Goal: Task Accomplishment & Management: Manage account settings

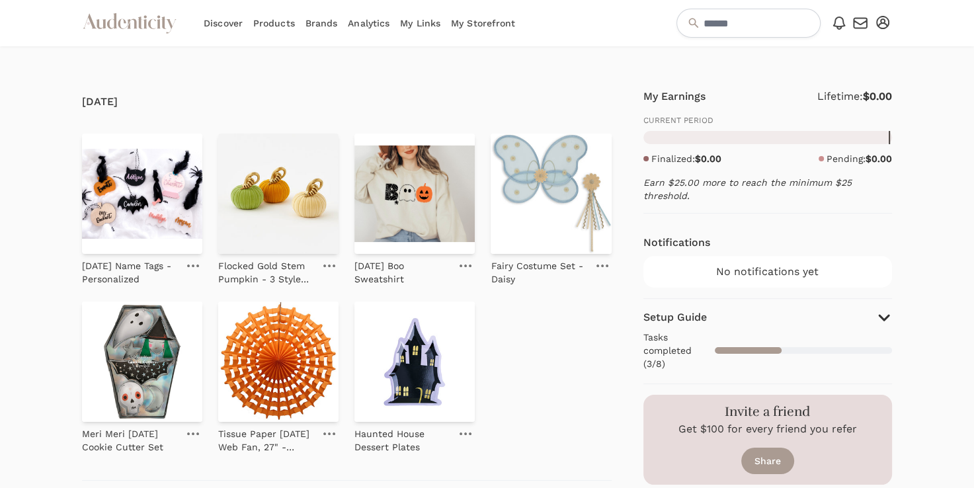
click at [500, 26] on link "My Storefront" at bounding box center [483, 23] width 64 height 46
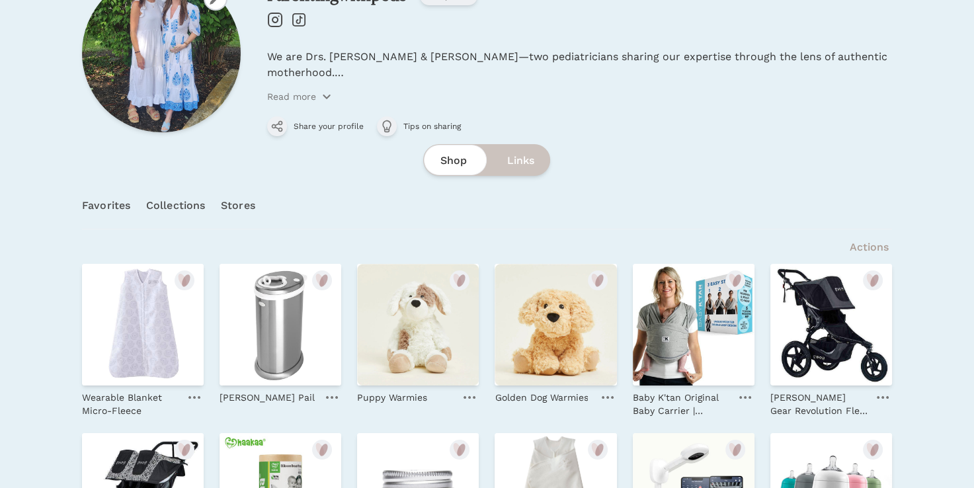
scroll to position [106, 0]
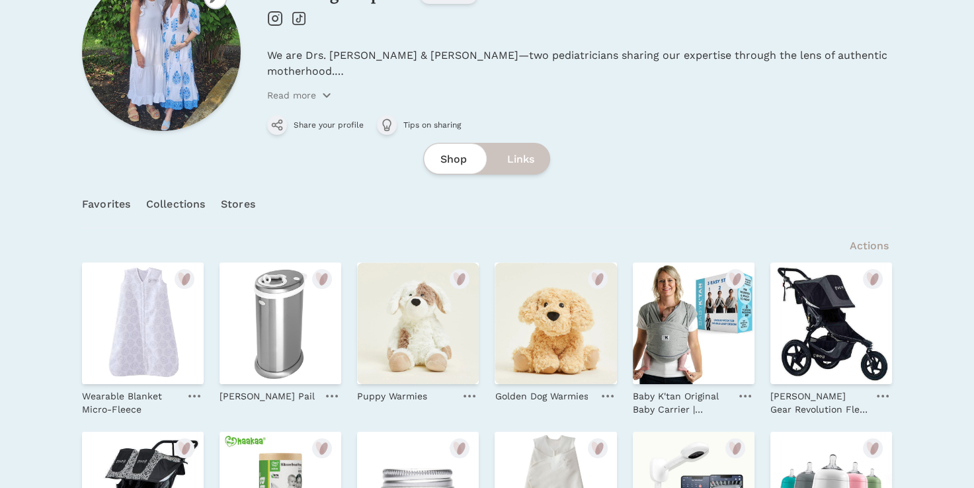
click at [193, 199] on link "Collections" at bounding box center [175, 204] width 59 height 46
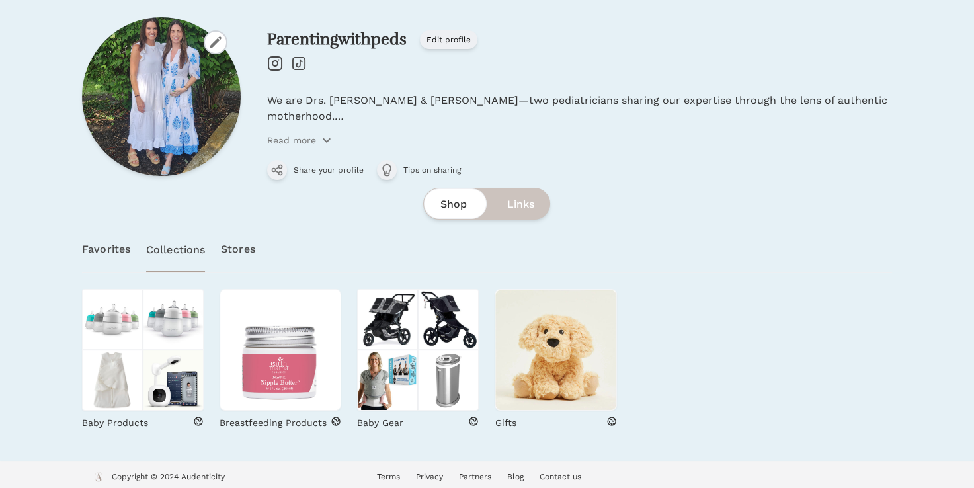
scroll to position [67, 0]
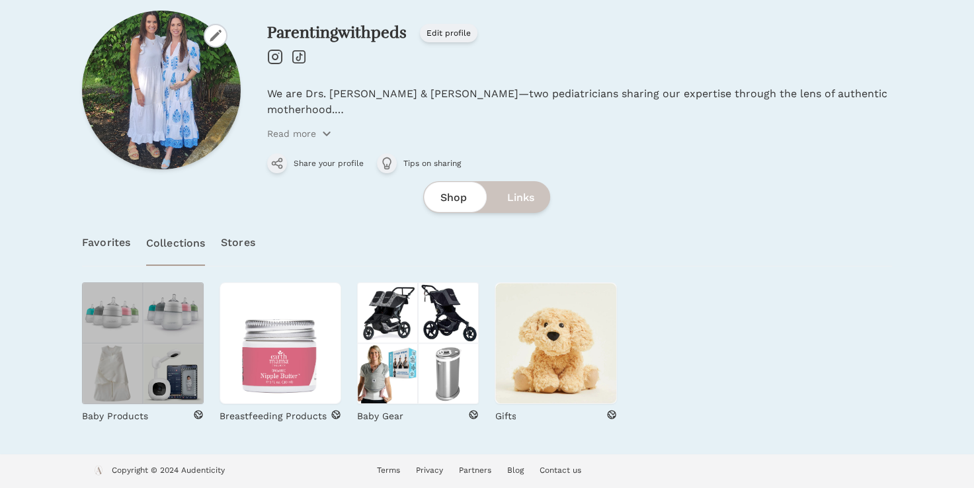
click at [145, 339] on img at bounding box center [173, 312] width 61 height 61
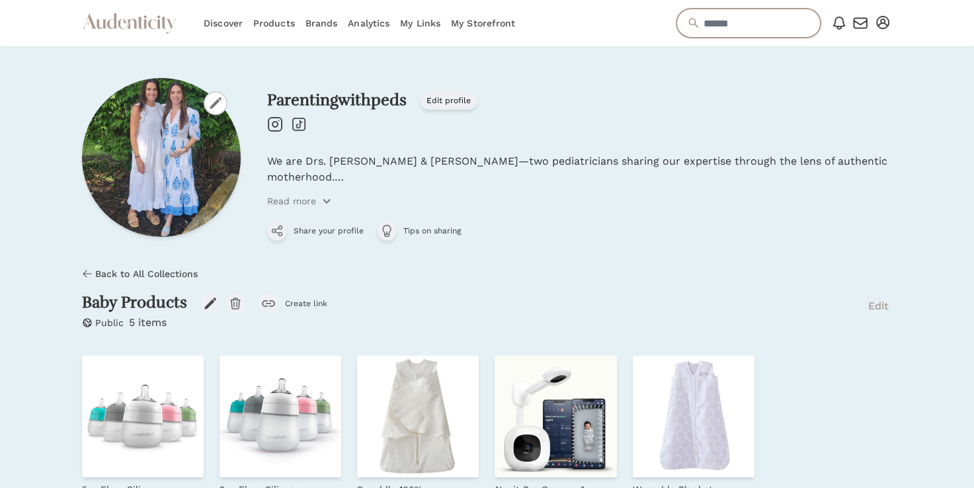
click at [709, 22] on input "text" at bounding box center [748, 23] width 144 height 29
type input "**********"
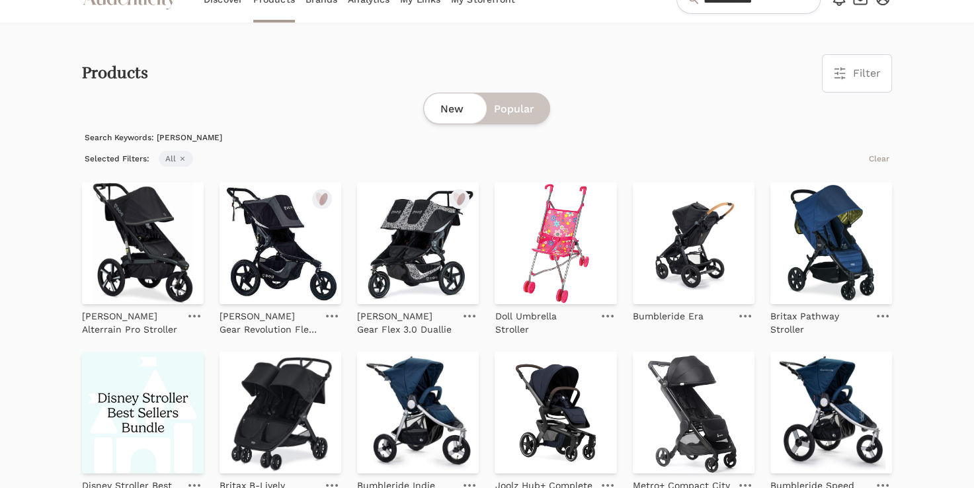
scroll to position [26, 0]
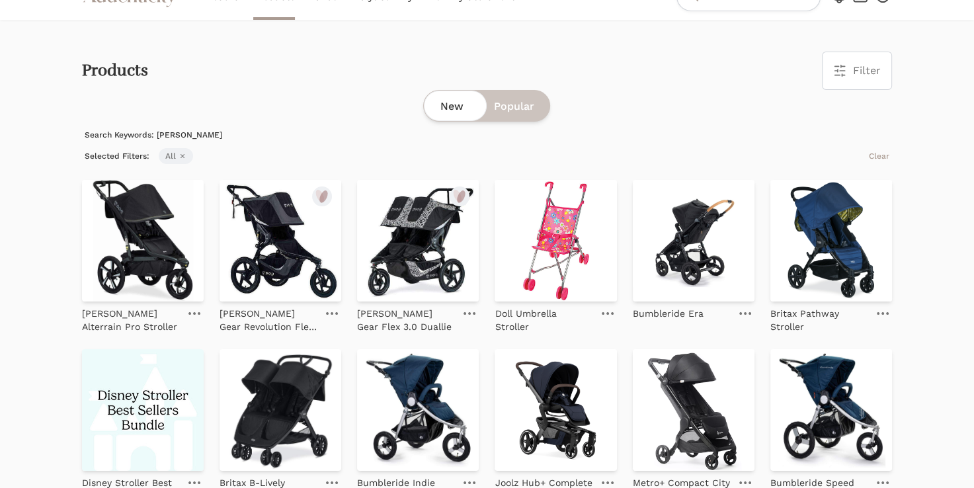
click at [288, 218] on img at bounding box center [281, 241] width 122 height 122
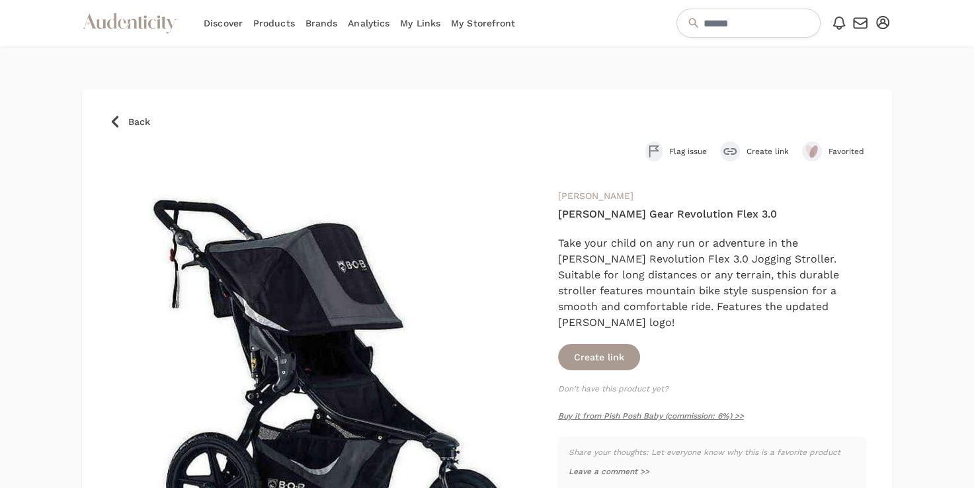
click at [774, 149] on span "Create link" at bounding box center [768, 151] width 42 height 11
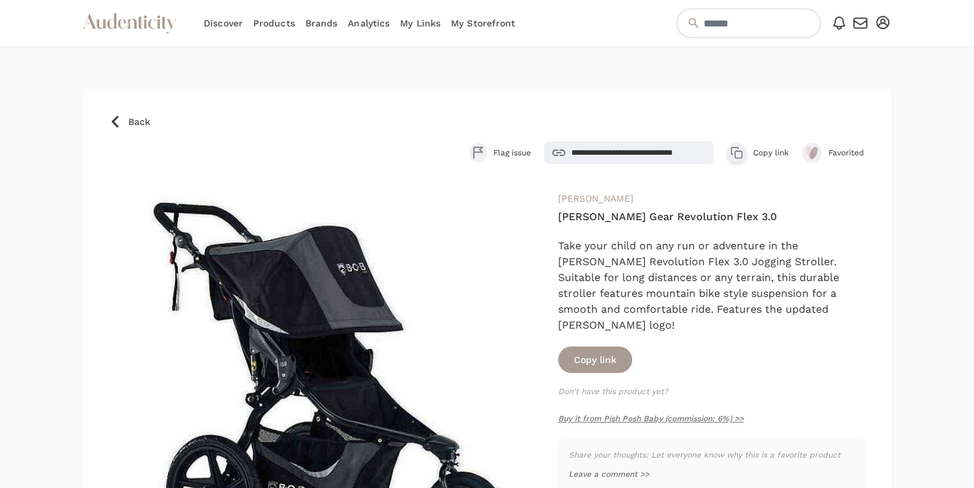
click at [850, 155] on span "Favorited" at bounding box center [847, 152] width 37 height 11
drag, startPoint x: 951, startPoint y: 127, endPoint x: 945, endPoint y: 186, distance: 59.9
click at [945, 186] on div at bounding box center [938, 490] width 71 height 888
click at [132, 126] on span "Back" at bounding box center [139, 121] width 22 height 13
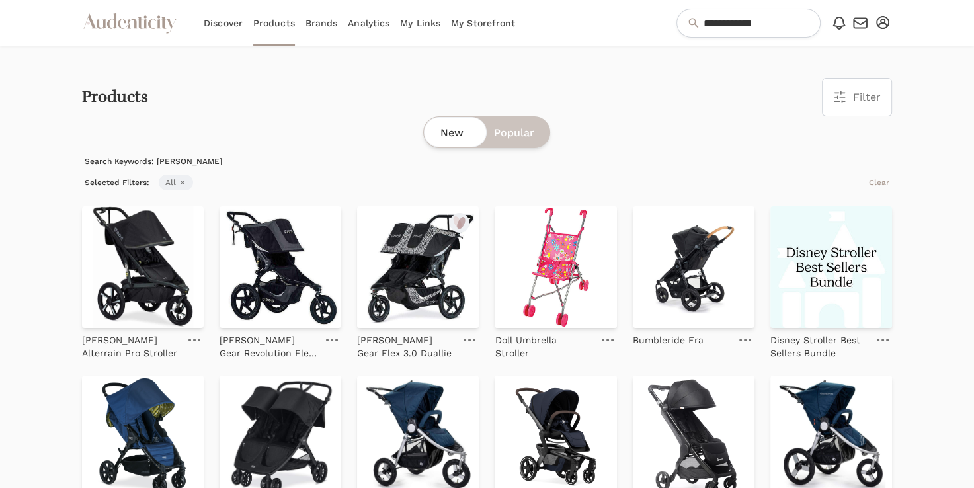
click at [468, 21] on link "My Storefront" at bounding box center [483, 23] width 64 height 46
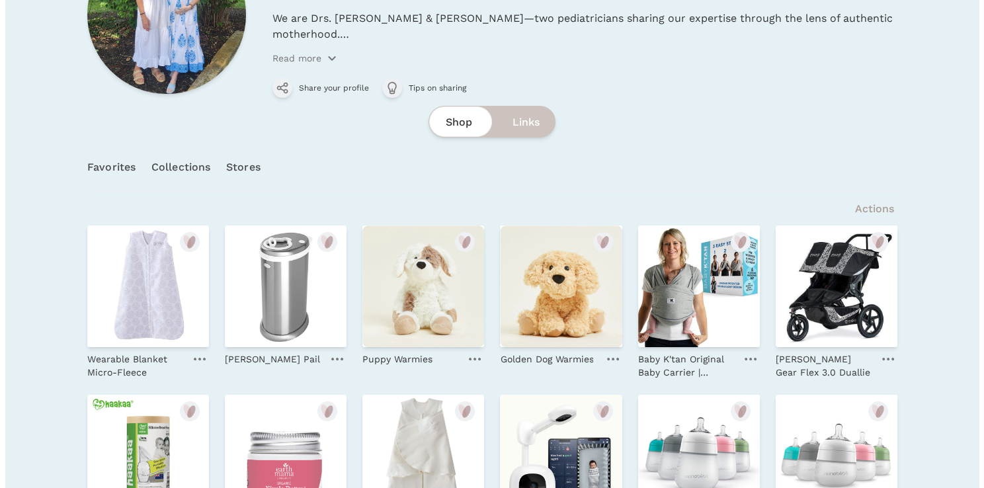
scroll to position [264, 0]
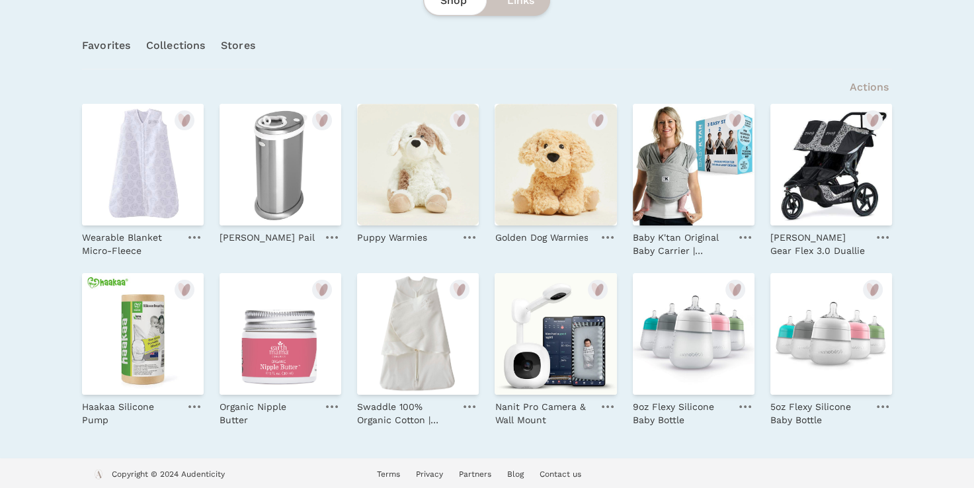
drag, startPoint x: 799, startPoint y: 156, endPoint x: 784, endPoint y: 257, distance: 102.2
click at [784, 257] on div "Wearable Blanket Micro-Fleece Ubbi Diaper Pail Puppy Warmies" at bounding box center [487, 265] width 810 height 323
click at [881, 236] on link at bounding box center [882, 237] width 19 height 16
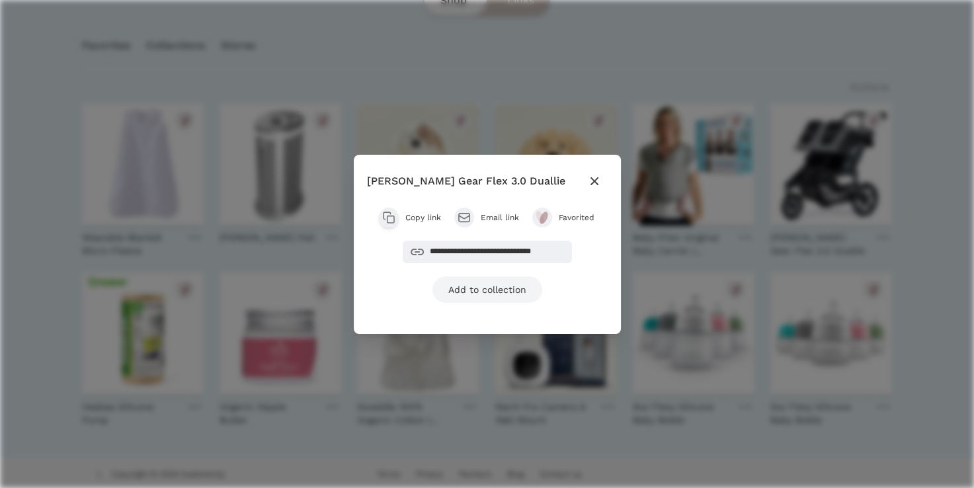
click at [497, 287] on link "Add to collection" at bounding box center [487, 289] width 110 height 26
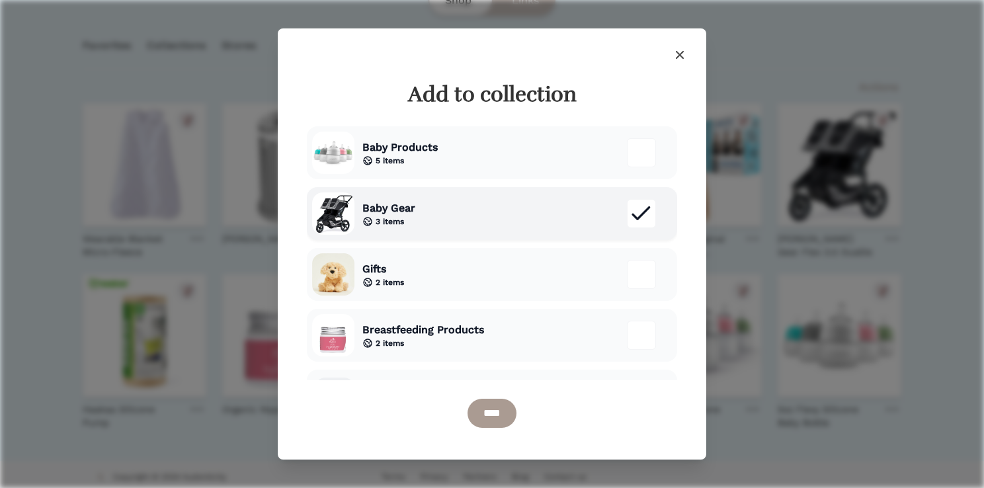
click at [439, 205] on div "Baby Gear 3 items" at bounding box center [492, 213] width 370 height 53
click at [439, 206] on div "Baby Gear 3 items" at bounding box center [492, 213] width 370 height 53
click at [485, 411] on input "****" at bounding box center [491, 413] width 49 height 29
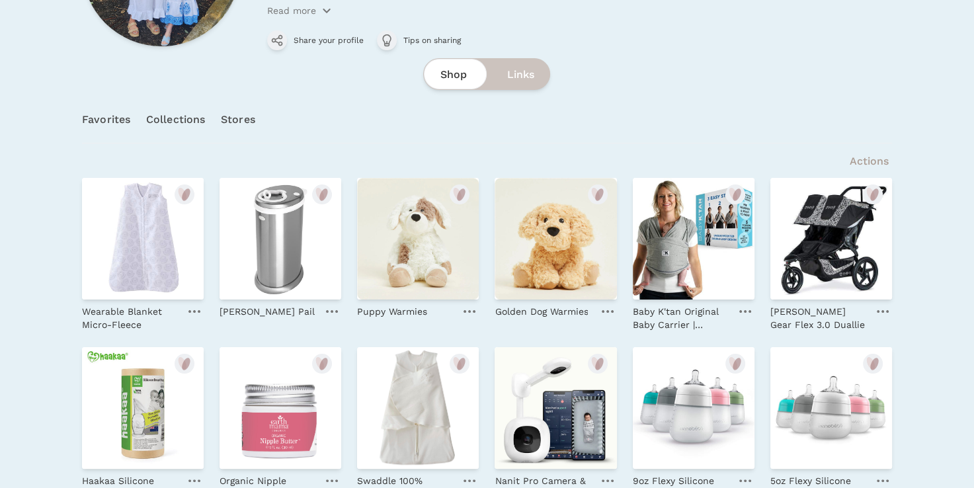
scroll to position [217, 0]
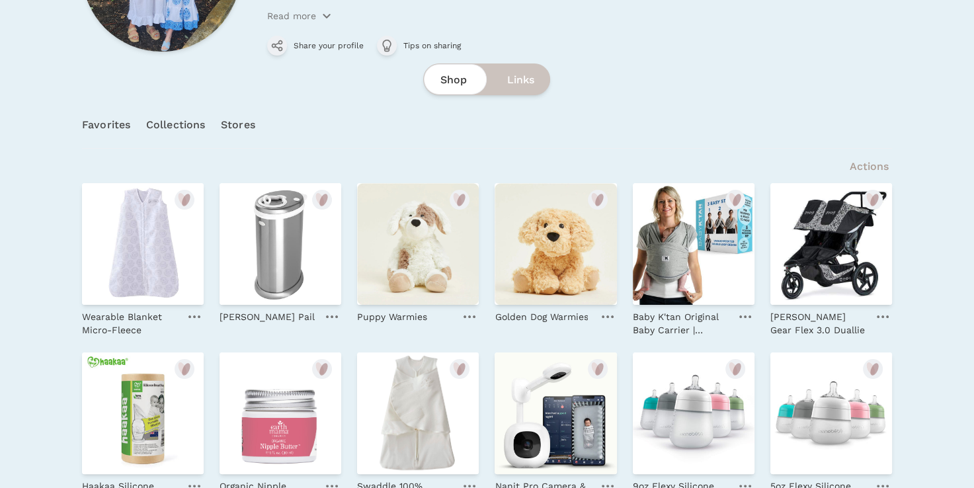
click at [181, 126] on link "Collections" at bounding box center [175, 125] width 59 height 46
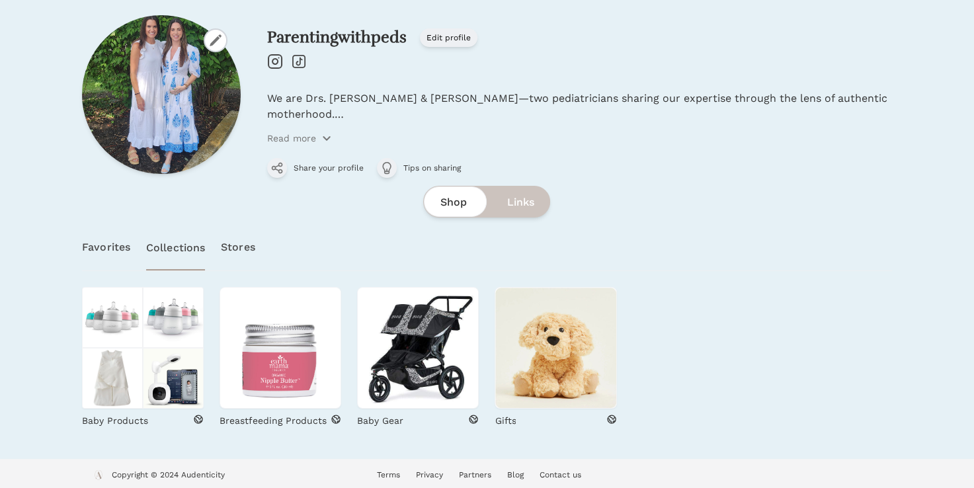
scroll to position [99, 0]
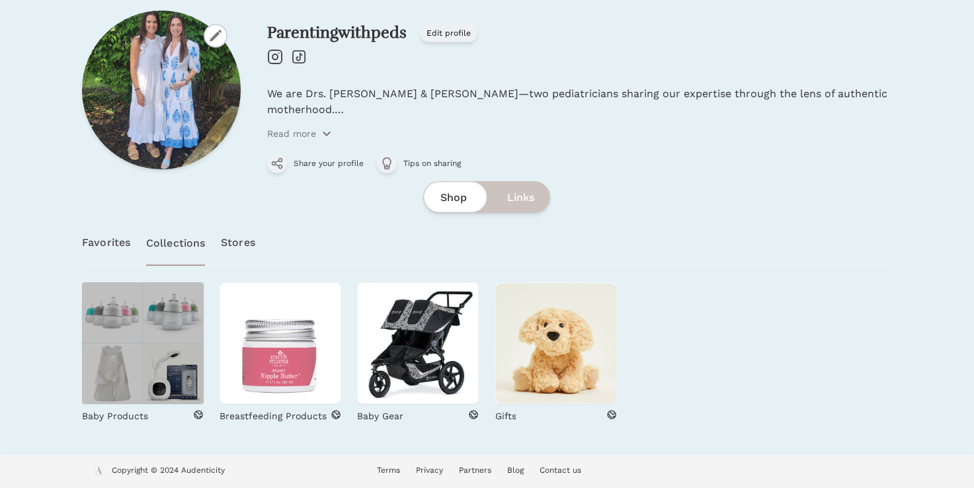
click at [168, 344] on img at bounding box center [173, 373] width 61 height 61
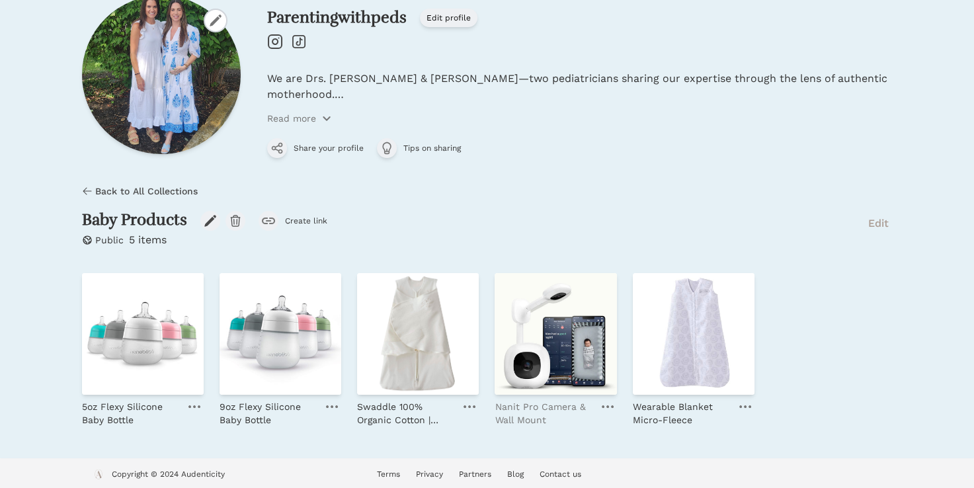
scroll to position [87, 0]
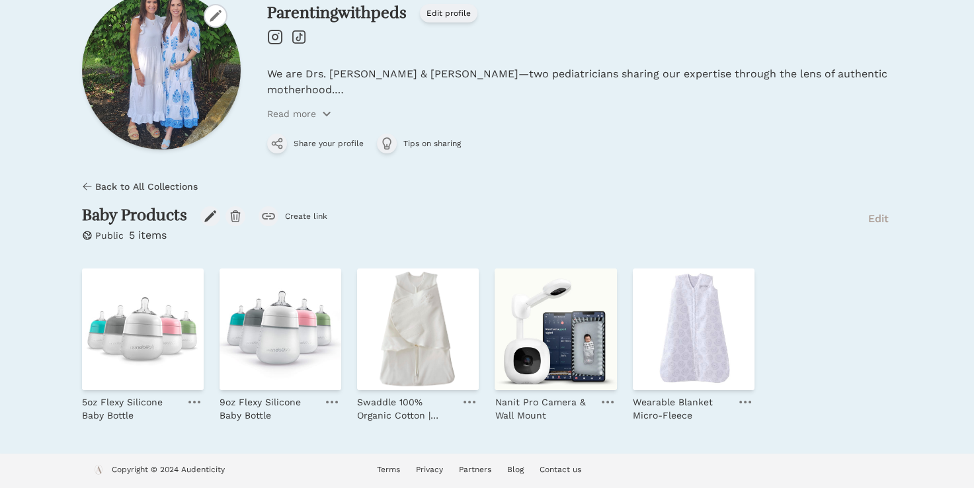
click at [108, 186] on span "Back to All Collections" at bounding box center [146, 186] width 102 height 13
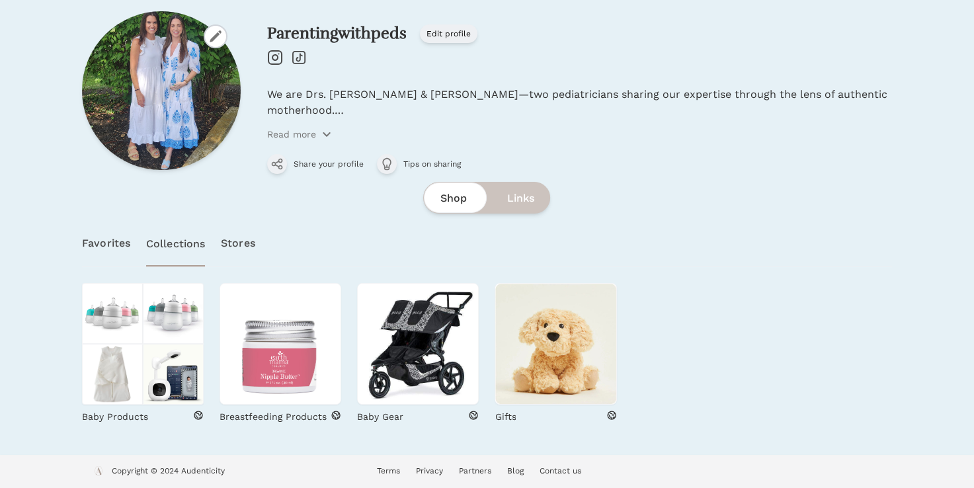
scroll to position [67, 0]
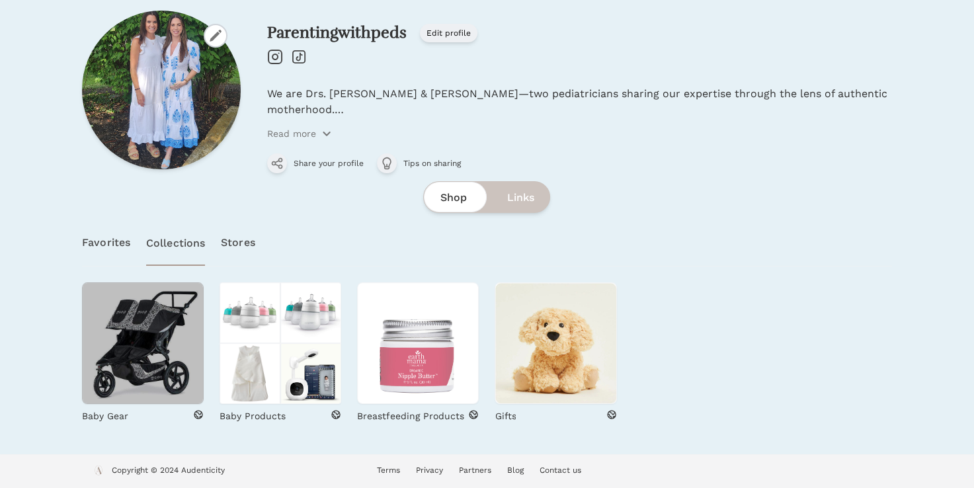
click at [183, 380] on img at bounding box center [143, 343] width 122 height 122
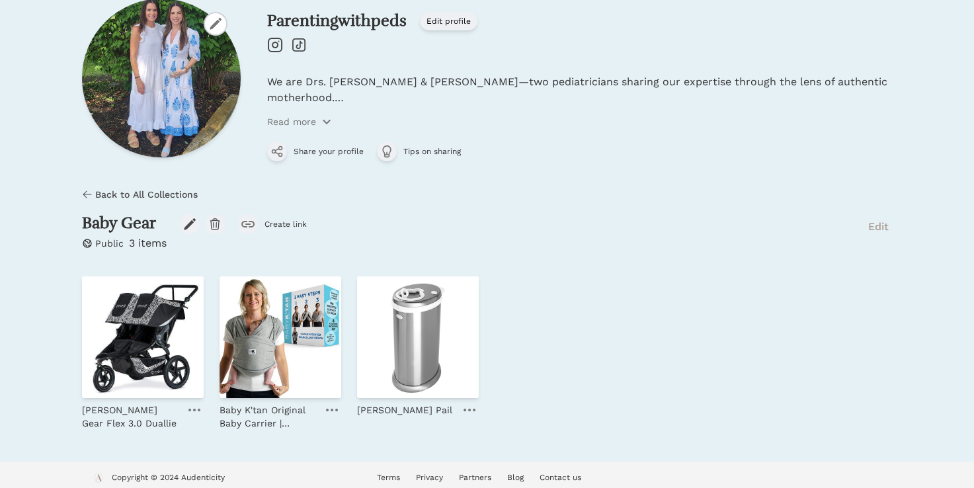
scroll to position [87, 0]
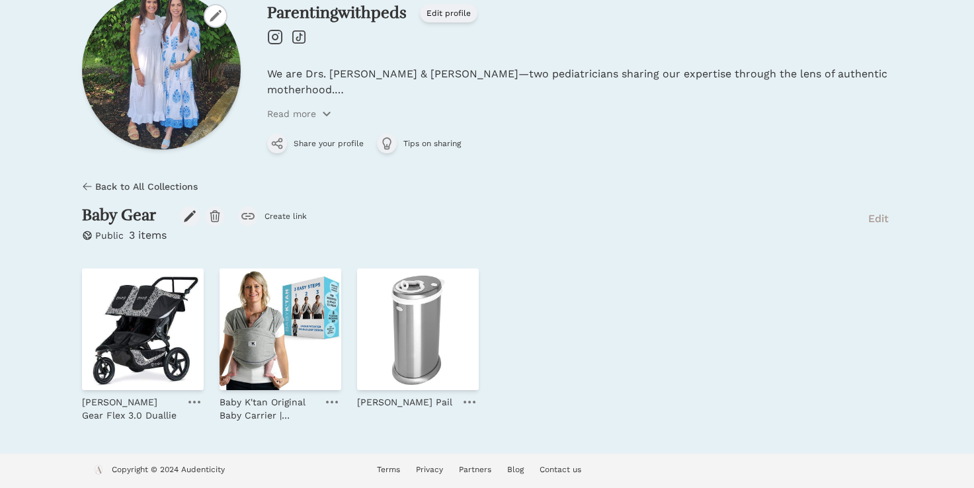
click at [190, 404] on link at bounding box center [194, 402] width 19 height 16
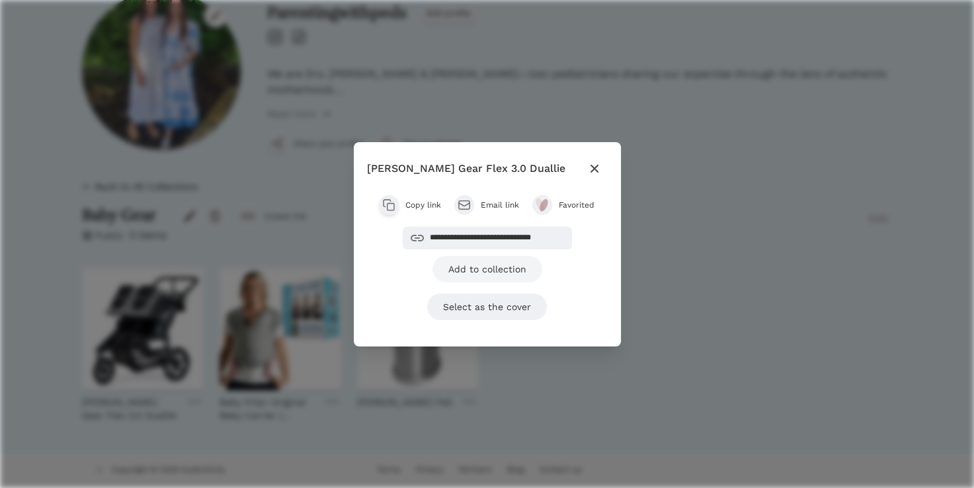
click at [475, 272] on link "Add to collection" at bounding box center [487, 269] width 110 height 26
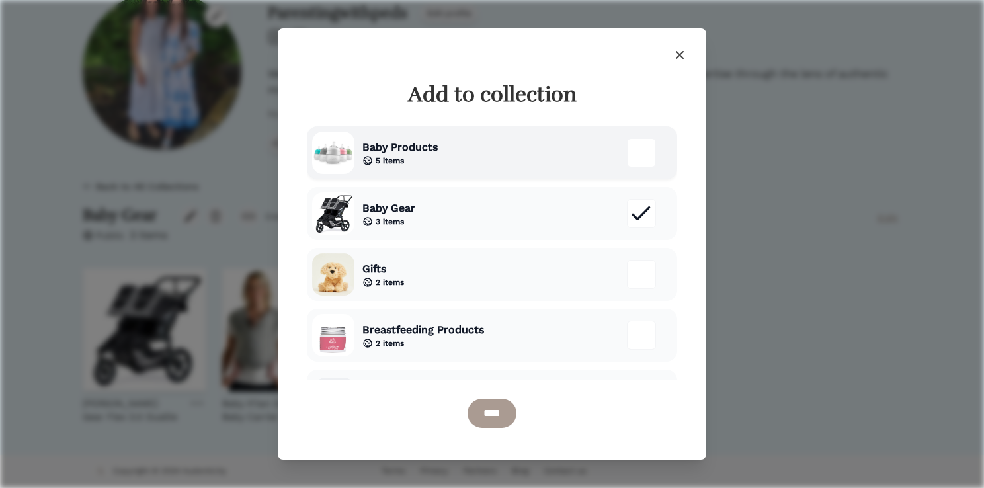
click at [508, 160] on div "Baby Products 5 items" at bounding box center [492, 152] width 370 height 53
click at [627, 223] on icon at bounding box center [640, 213] width 26 height 26
click at [505, 416] on input "****" at bounding box center [491, 413] width 49 height 29
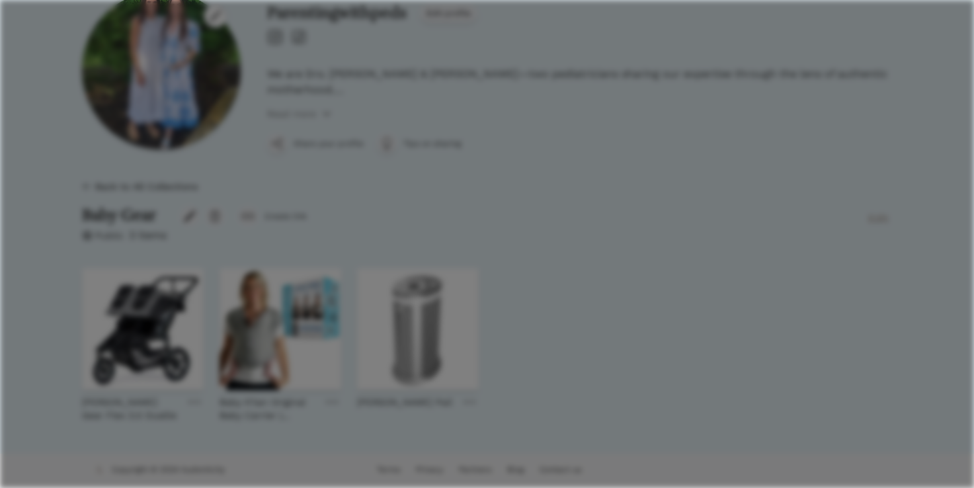
scroll to position [119, 0]
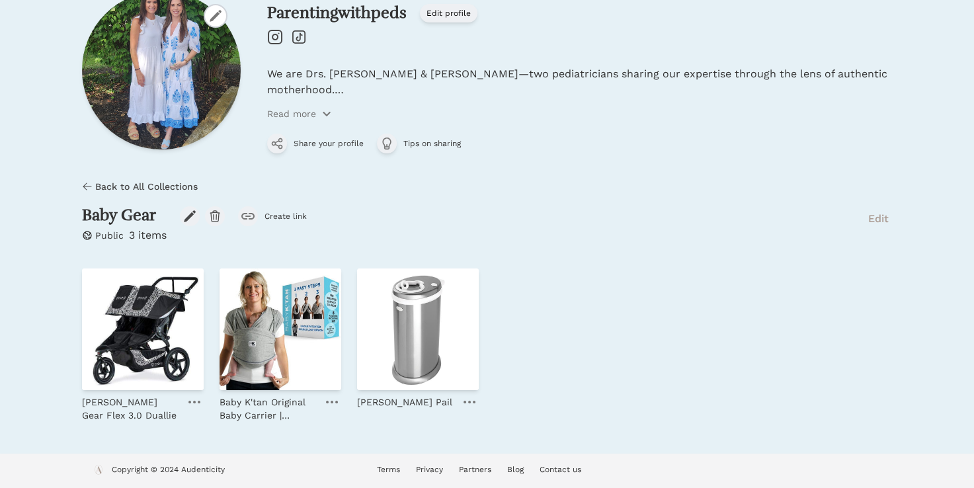
click at [331, 403] on icon at bounding box center [332, 402] width 12 height 3
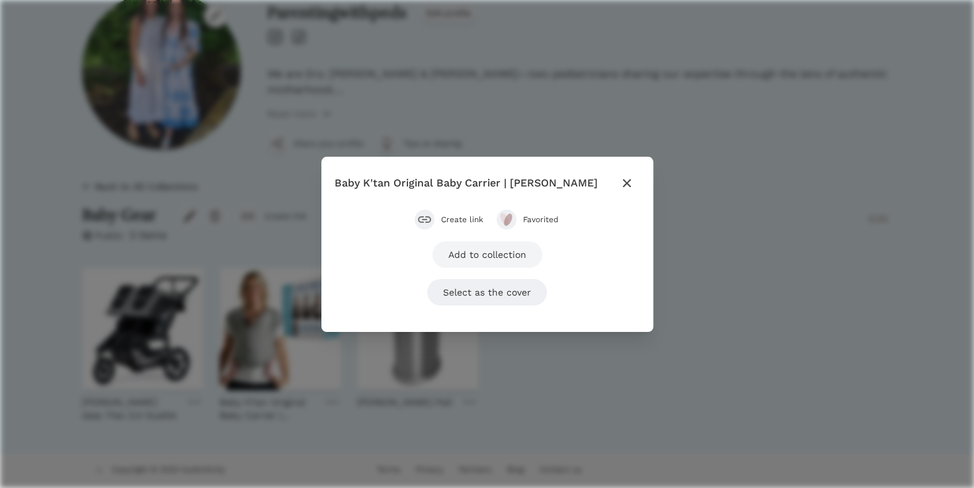
click at [505, 253] on link "Add to collection" at bounding box center [487, 254] width 110 height 26
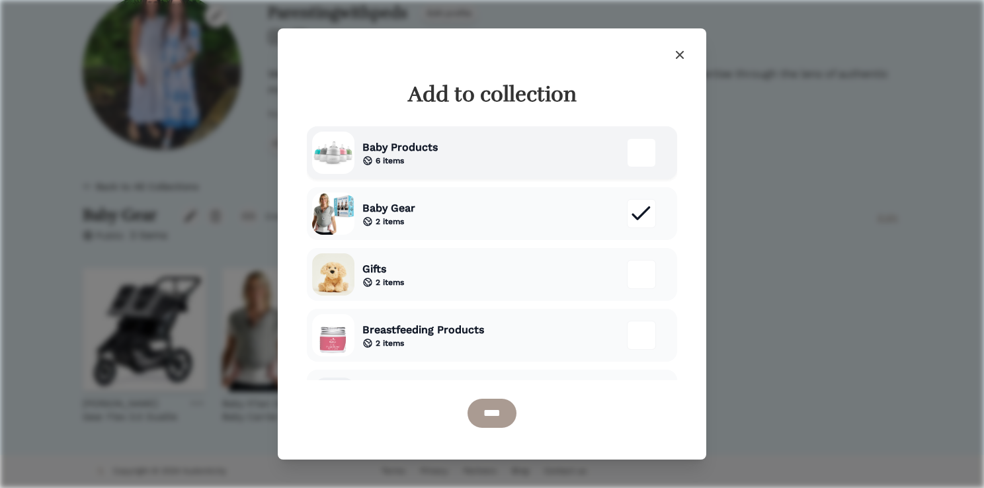
click at [631, 172] on div "Baby Products 6 items" at bounding box center [492, 152] width 370 height 53
click at [639, 211] on icon at bounding box center [640, 213] width 26 height 26
click at [484, 418] on input "****" at bounding box center [491, 413] width 49 height 29
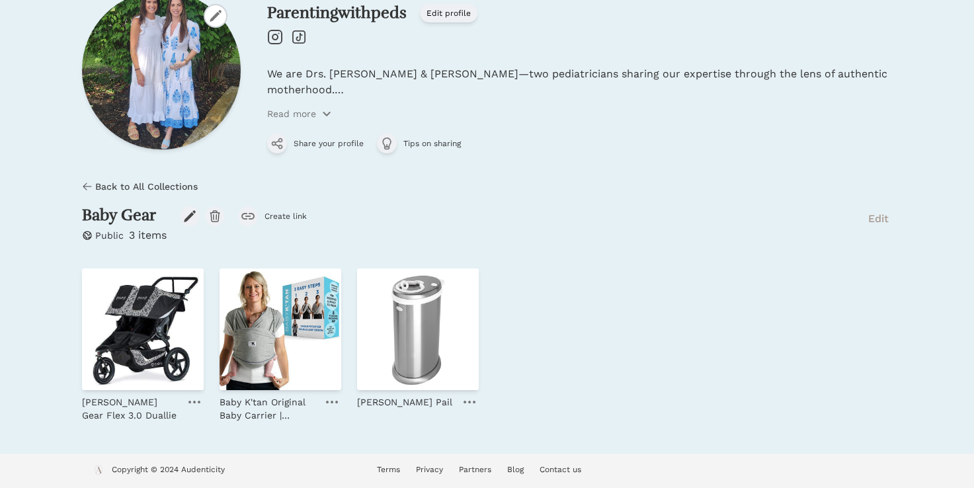
click at [465, 405] on link at bounding box center [469, 402] width 19 height 16
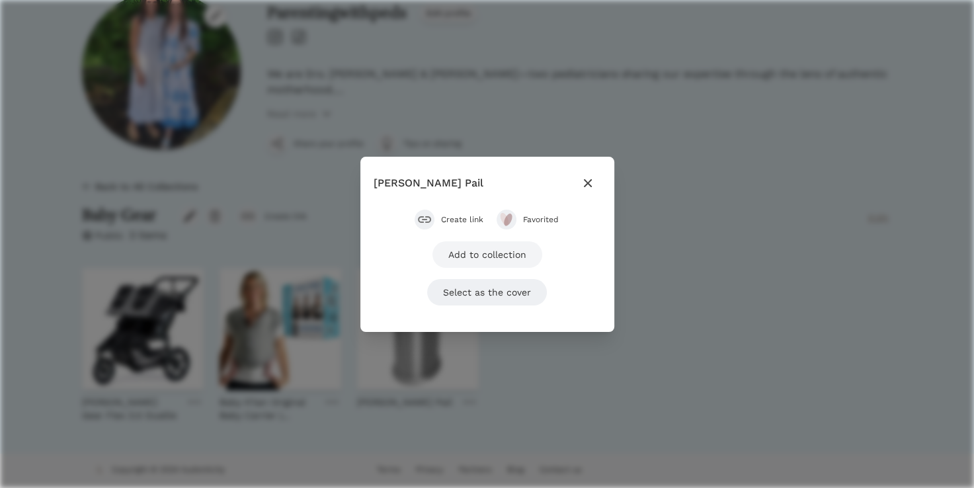
click at [518, 256] on link "Add to collection" at bounding box center [487, 254] width 110 height 26
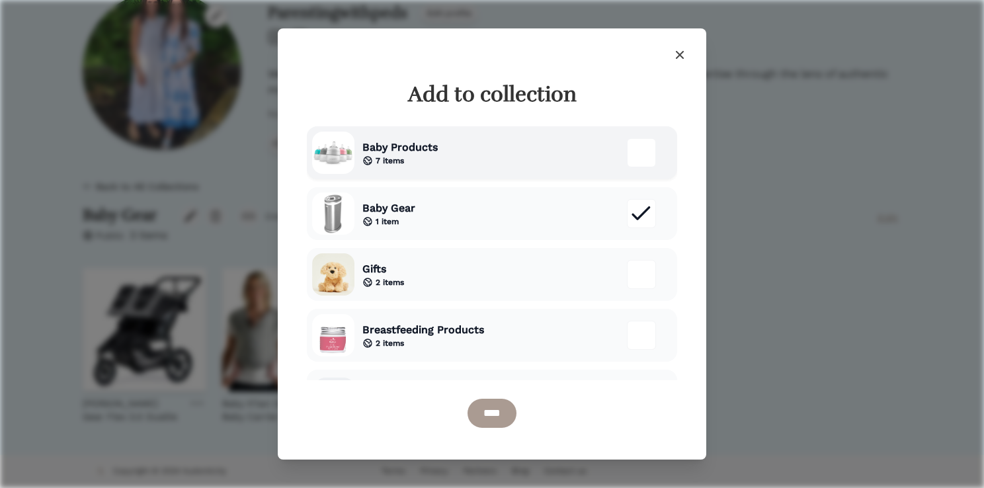
click at [627, 165] on div at bounding box center [641, 152] width 29 height 29
click at [632, 206] on icon at bounding box center [640, 213] width 26 height 26
click at [508, 404] on input "****" at bounding box center [491, 413] width 49 height 29
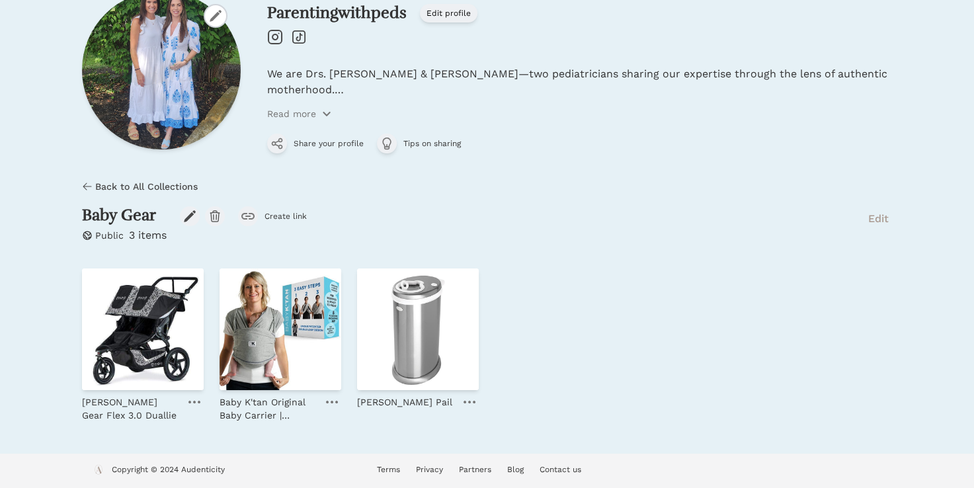
click at [84, 190] on icon at bounding box center [87, 186] width 11 height 11
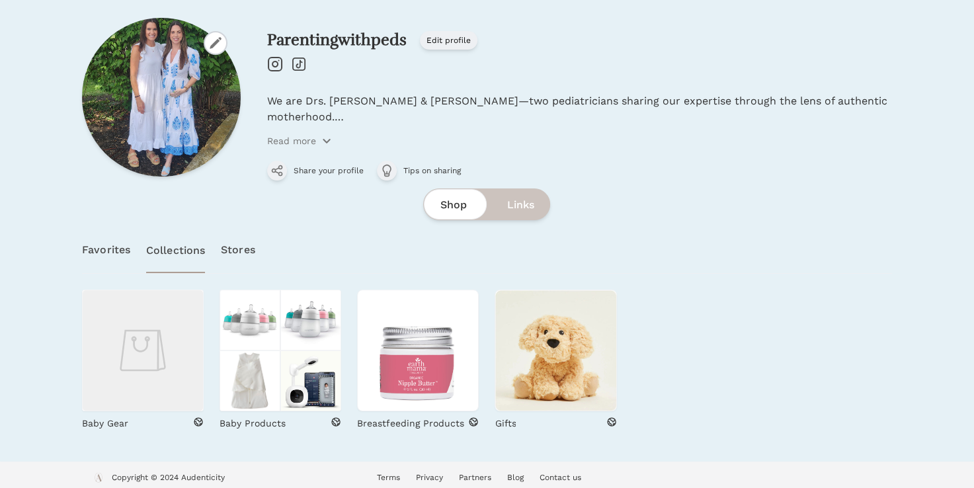
scroll to position [67, 0]
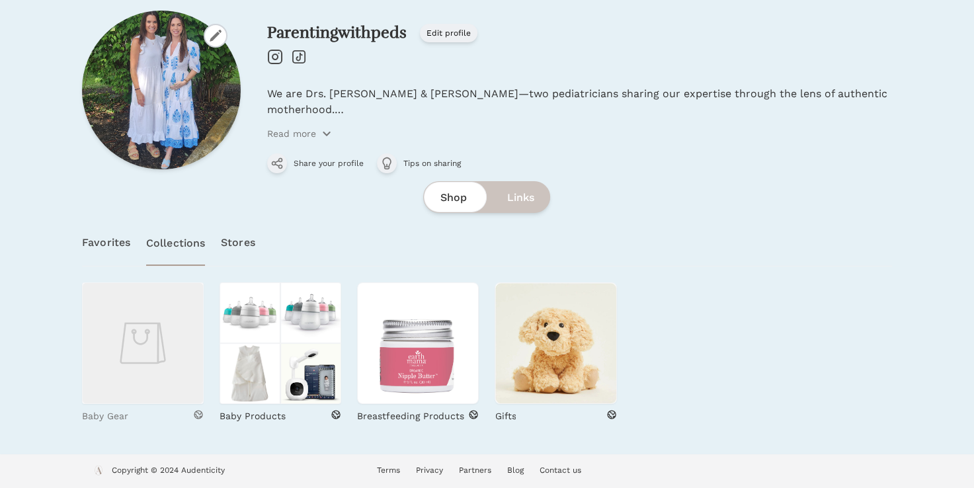
drag, startPoint x: 161, startPoint y: 327, endPoint x: 198, endPoint y: 417, distance: 97.9
click at [198, 417] on icon at bounding box center [198, 415] width 8 height 8
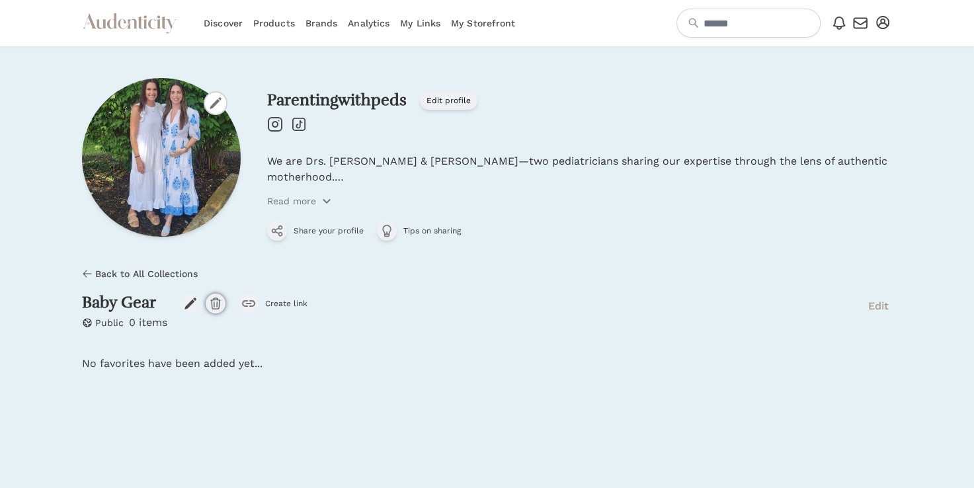
click at [213, 306] on icon "button" at bounding box center [215, 303] width 13 height 13
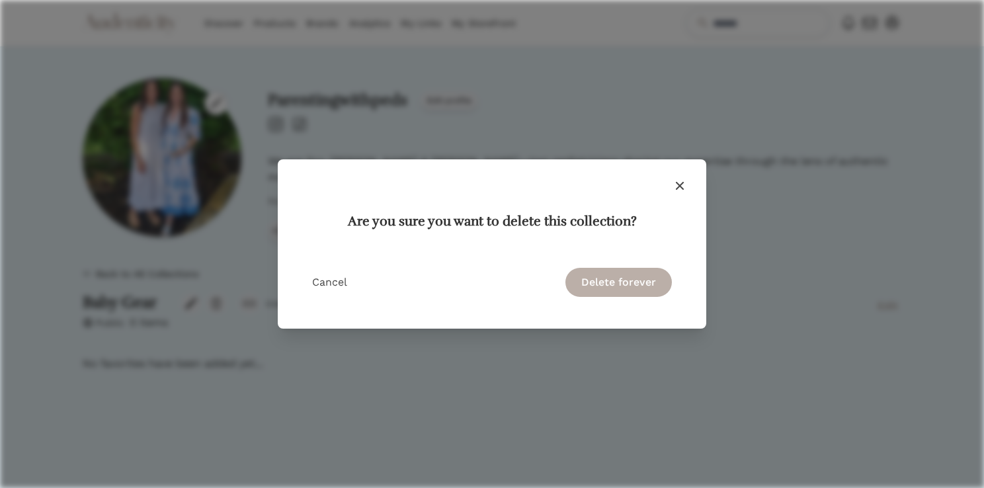
click at [630, 278] on button "Delete forever" at bounding box center [618, 282] width 106 height 29
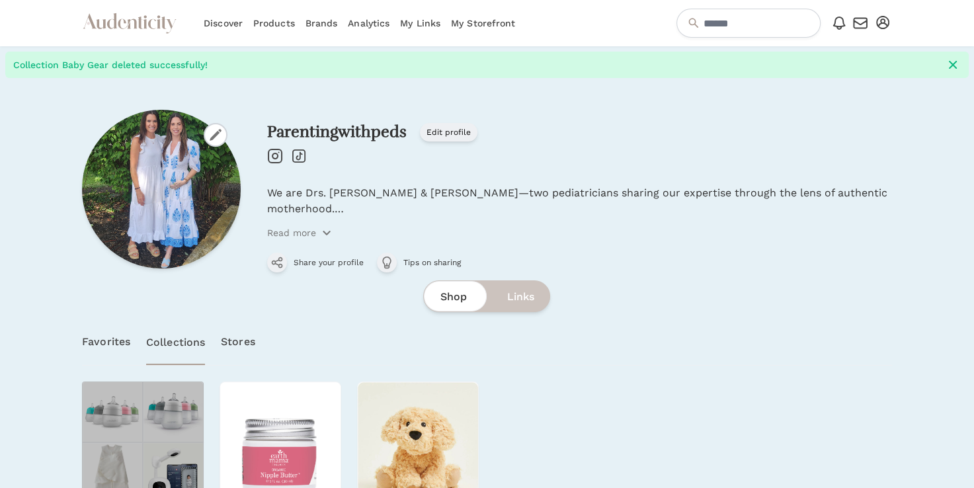
click at [190, 402] on img at bounding box center [173, 412] width 61 height 61
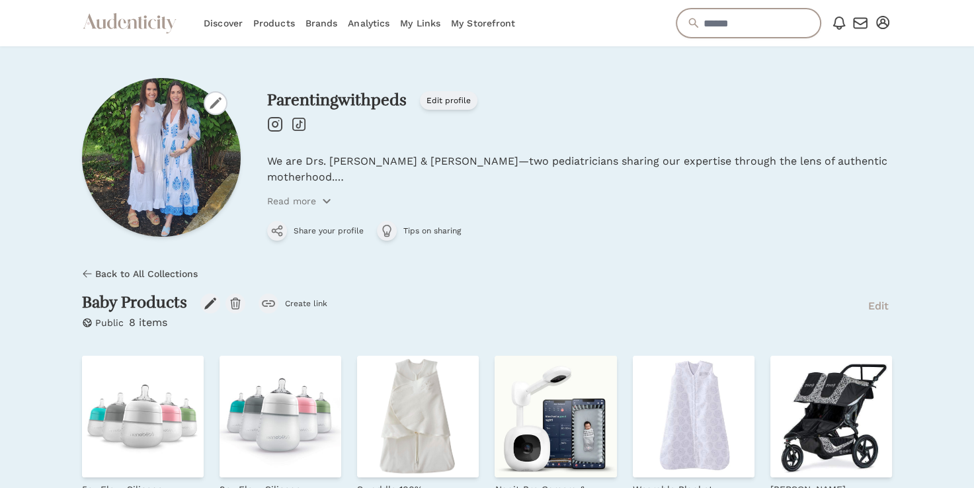
click at [758, 32] on input "text" at bounding box center [748, 23] width 144 height 29
type input "**********"
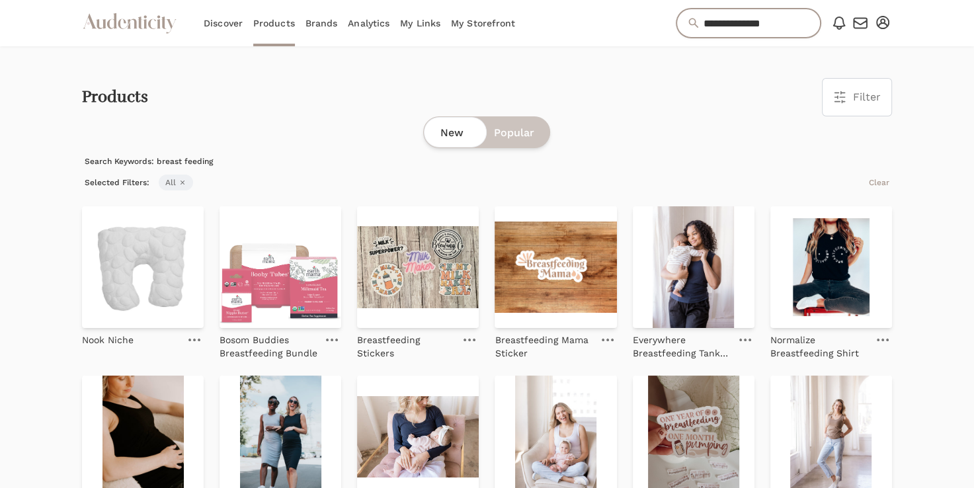
drag, startPoint x: 743, startPoint y: 27, endPoint x: 607, endPoint y: 26, distance: 136.2
click at [607, 26] on div "**********" at bounding box center [487, 23] width 810 height 46
type input "*****"
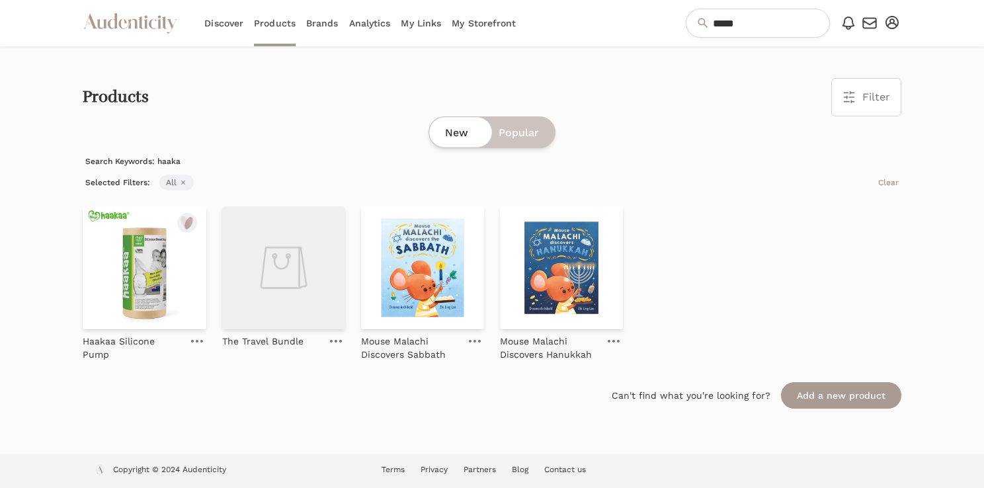
click at [146, 283] on img at bounding box center [144, 267] width 123 height 123
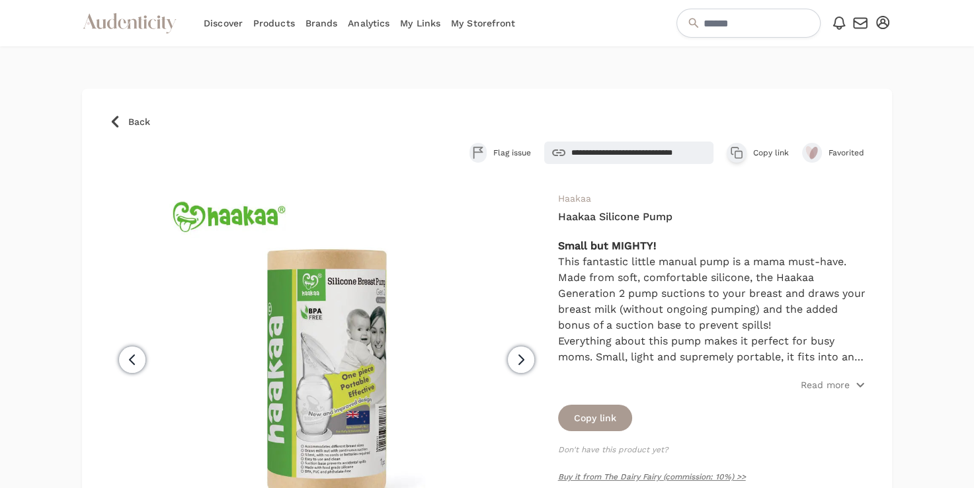
click at [831, 153] on span "Favorited" at bounding box center [847, 152] width 37 height 11
click at [128, 123] on span "Back" at bounding box center [139, 121] width 22 height 13
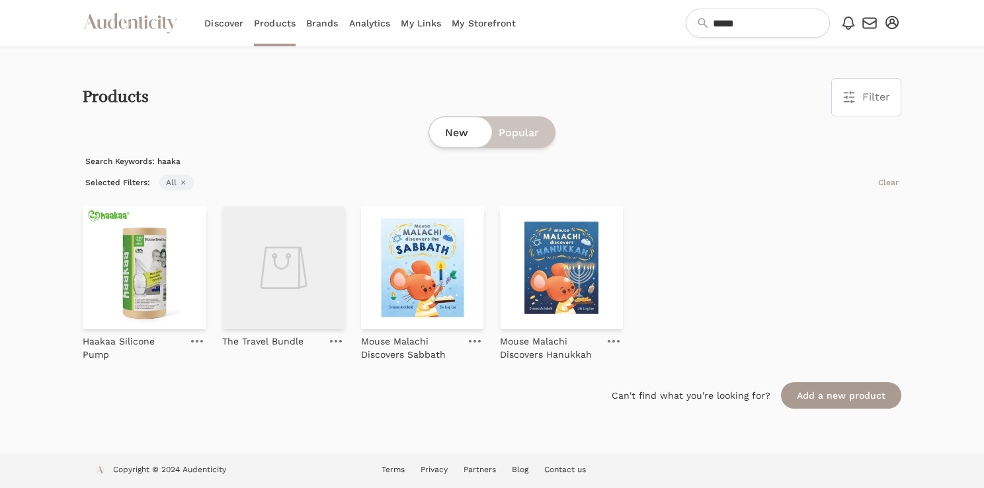
click at [487, 33] on link "My Storefront" at bounding box center [484, 23] width 64 height 46
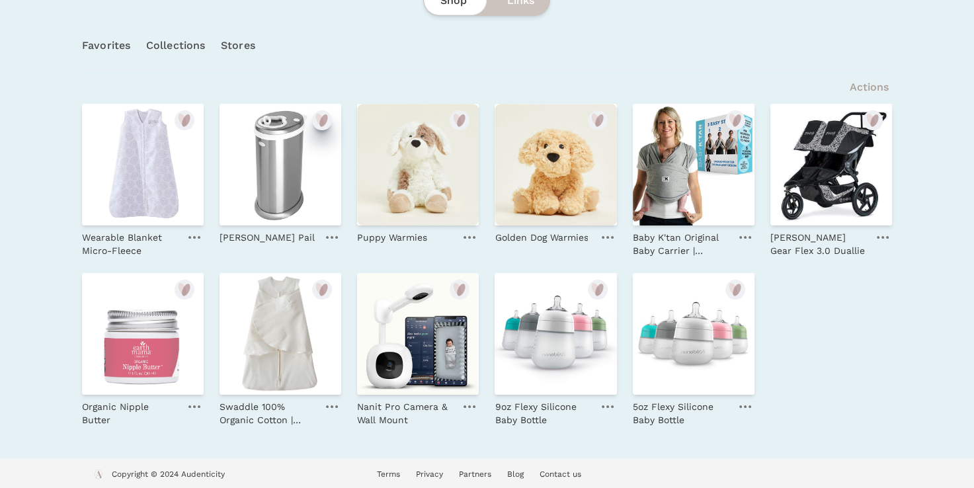
scroll to position [238, 0]
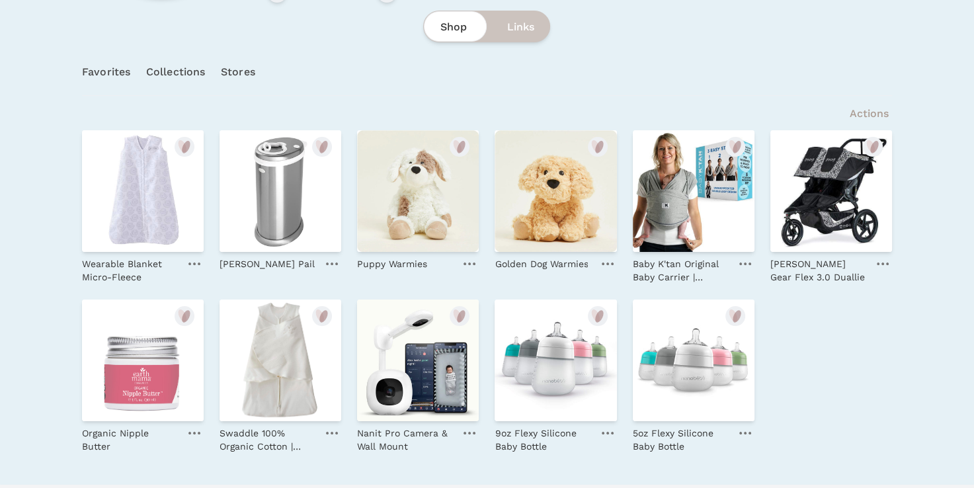
click at [111, 75] on link "Favorites" at bounding box center [106, 72] width 48 height 46
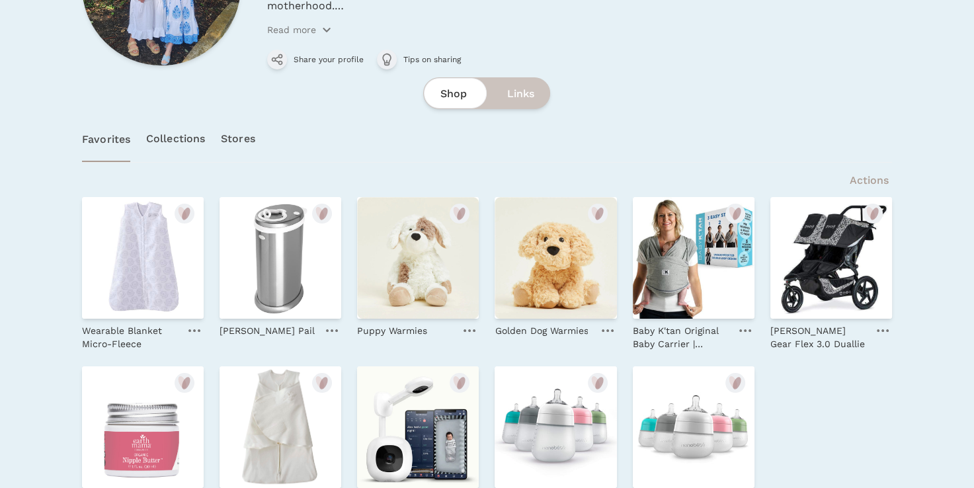
scroll to position [268, 0]
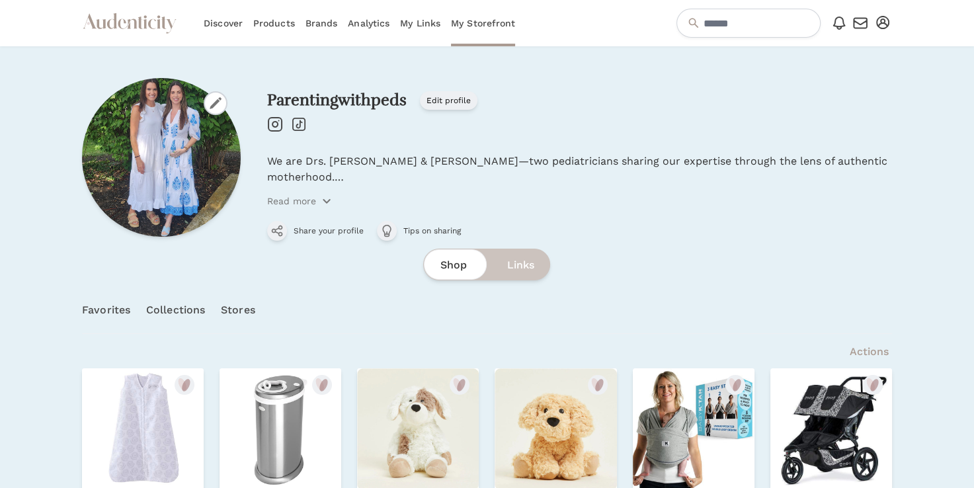
click at [331, 22] on link "Brands" at bounding box center [321, 23] width 32 height 46
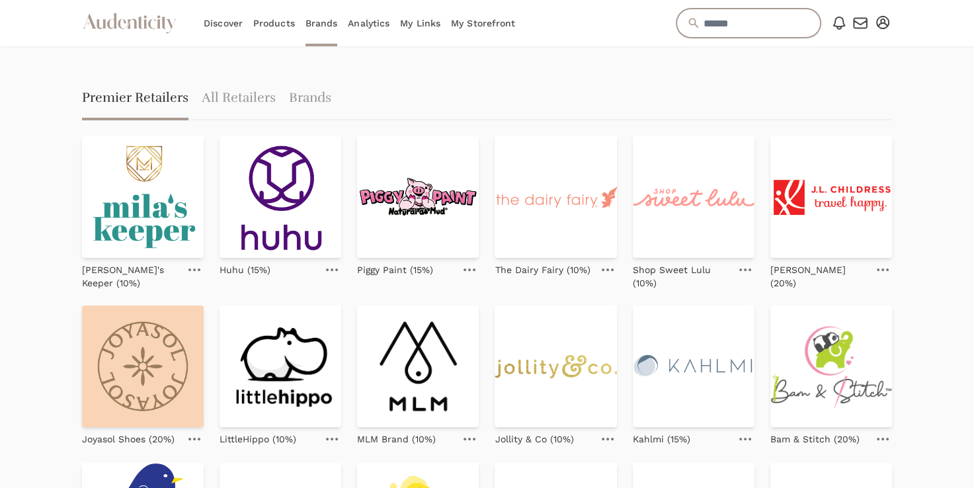
click at [756, 29] on input "text" at bounding box center [748, 23] width 144 height 29
type input "*****"
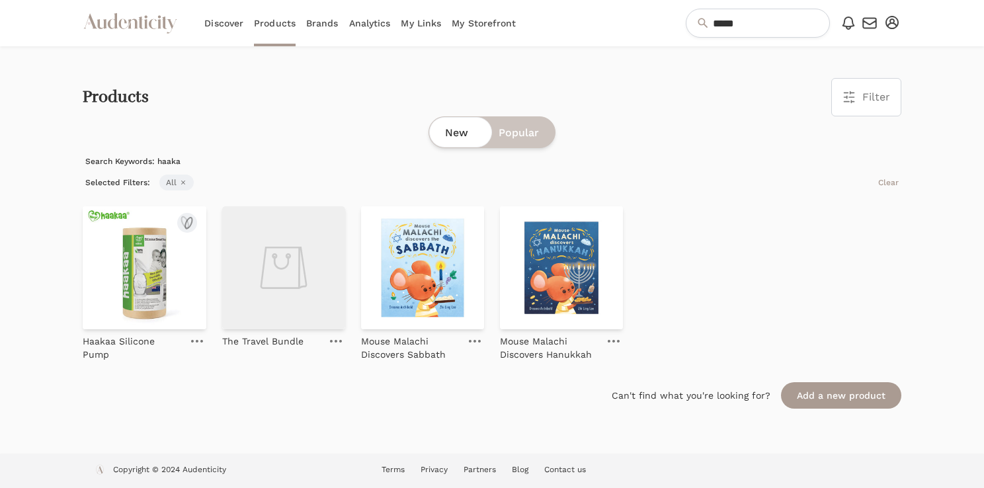
click at [135, 273] on img at bounding box center [144, 267] width 123 height 123
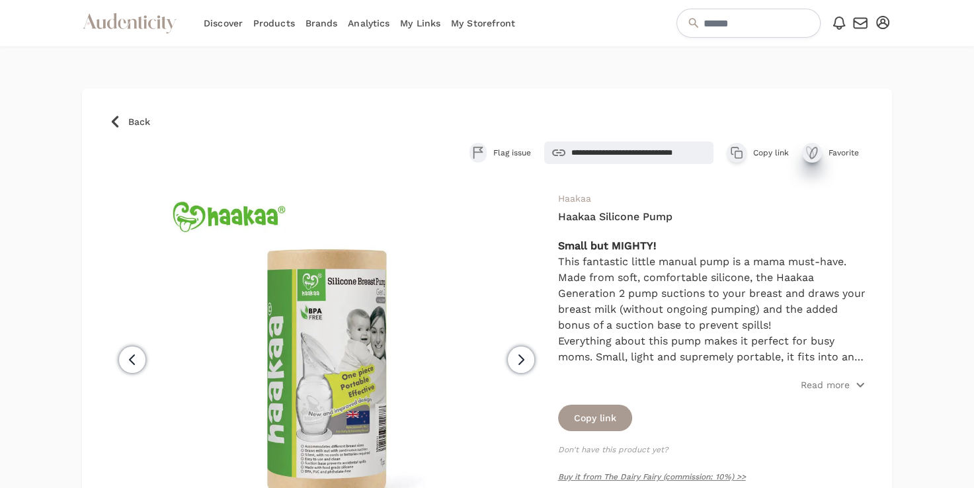
click at [813, 149] on icon "submit" at bounding box center [812, 153] width 16 height 16
click at [891, 106] on link "Add to collection" at bounding box center [860, 107] width 110 height 26
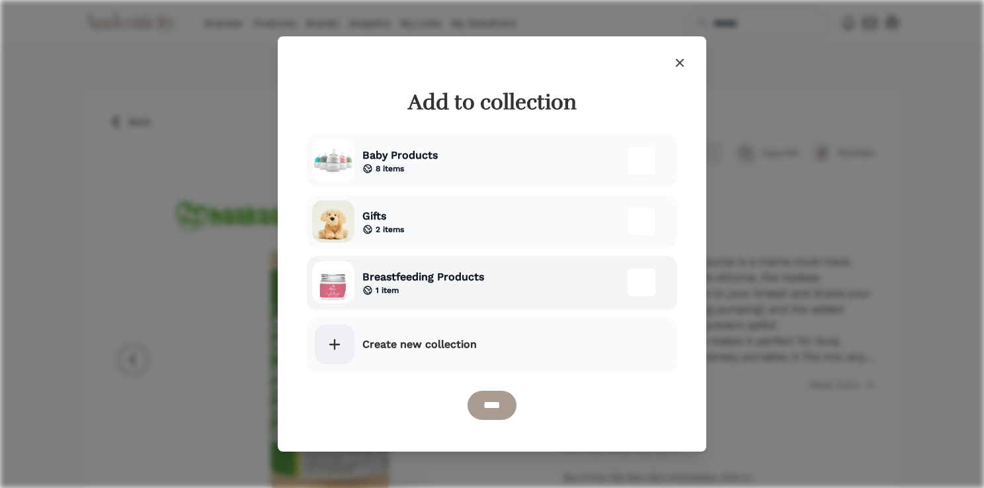
click at [473, 291] on div "1 item" at bounding box center [423, 290] width 122 height 11
click at [493, 411] on input "****" at bounding box center [491, 405] width 49 height 29
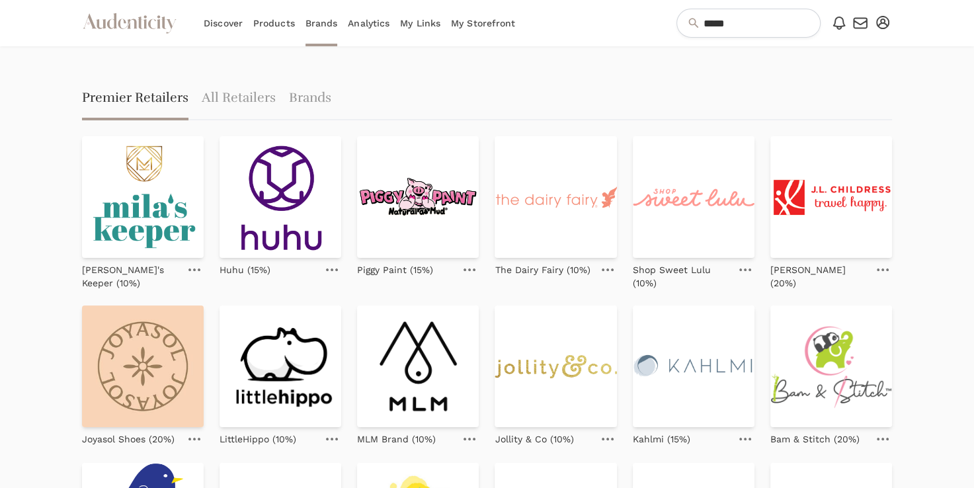
click at [471, 21] on link "My Storefront" at bounding box center [483, 23] width 64 height 46
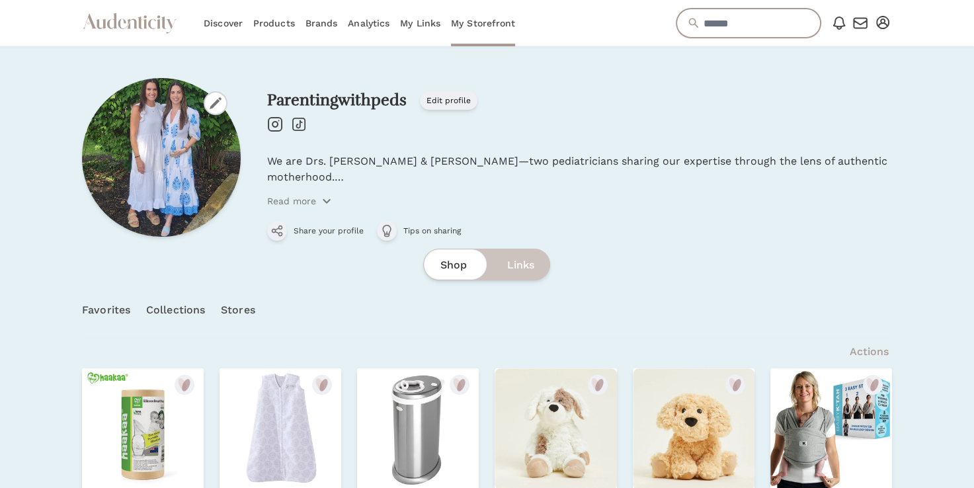
click at [706, 31] on input "text" at bounding box center [748, 23] width 144 height 29
type input "*"
type input "**********"
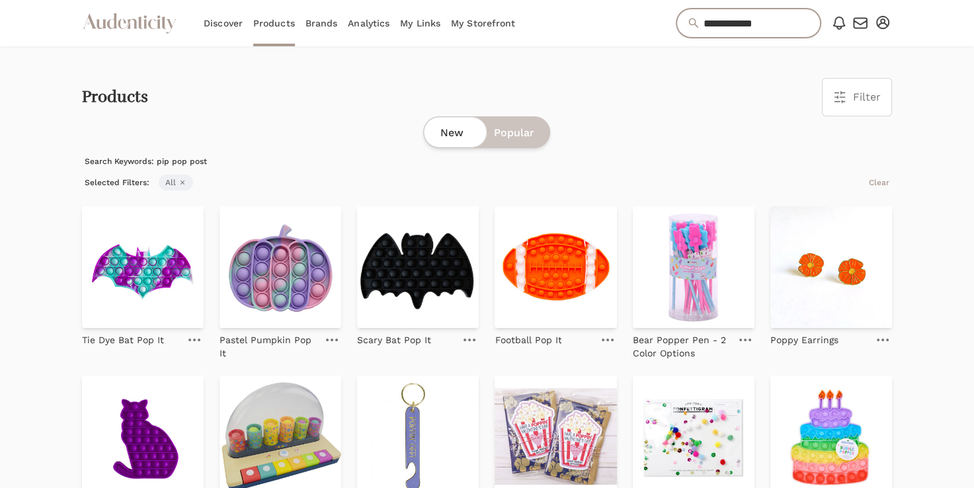
drag, startPoint x: 677, startPoint y: 29, endPoint x: 629, endPoint y: 22, distance: 48.7
click at [629, 22] on div "**********" at bounding box center [487, 23] width 810 height 46
type input "******"
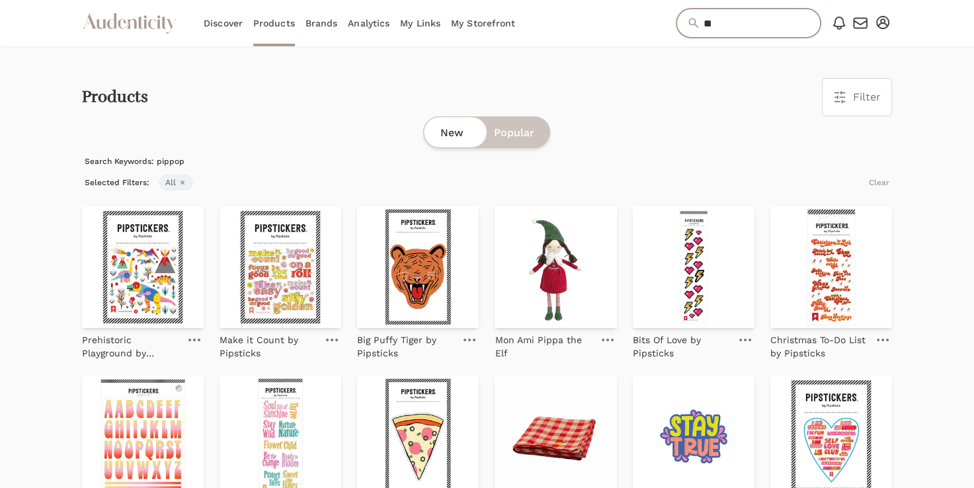
type input "*"
type input "**********"
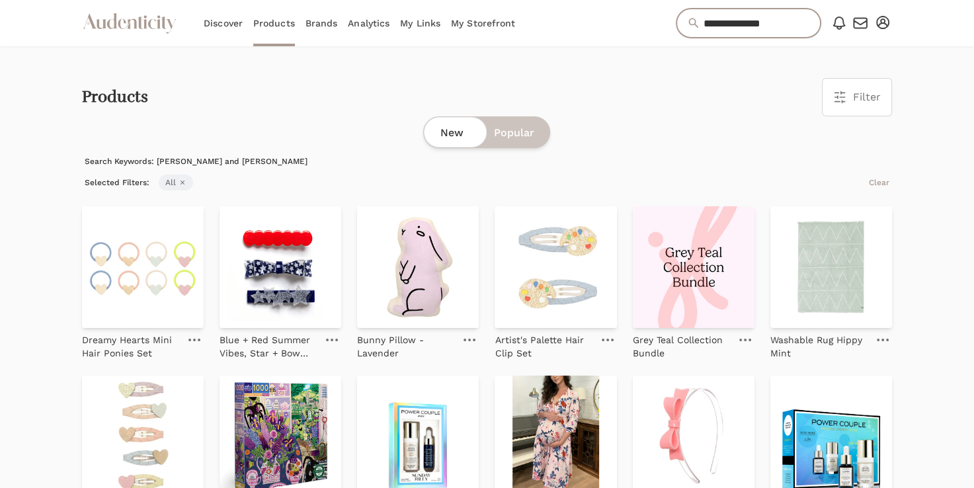
drag, startPoint x: 660, startPoint y: 36, endPoint x: 573, endPoint y: 50, distance: 88.5
type input "****"
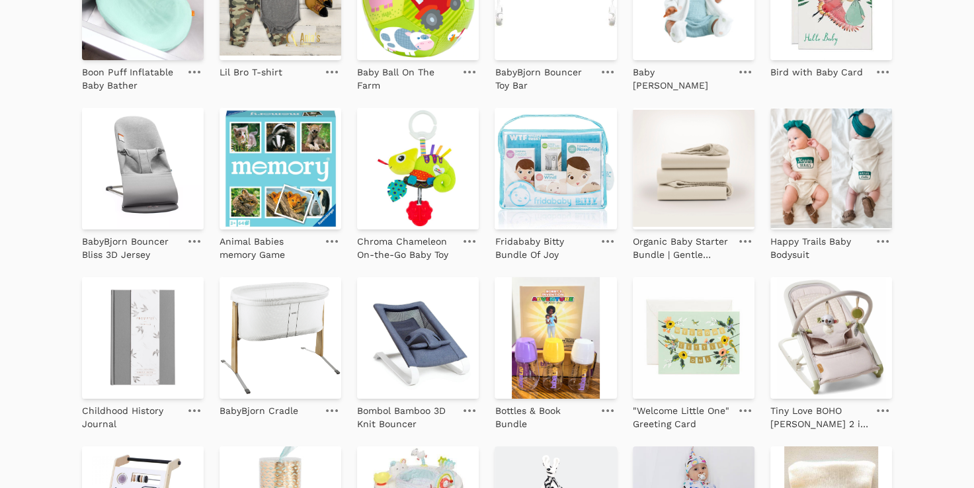
scroll to position [987, 0]
